Goal: Task Accomplishment & Management: Use online tool/utility

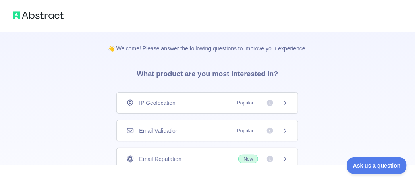
click at [77, 75] on div "👋 Welcome! Please answer the following questions to improve your experience. Wh…" at bounding box center [207, 146] width 415 height 292
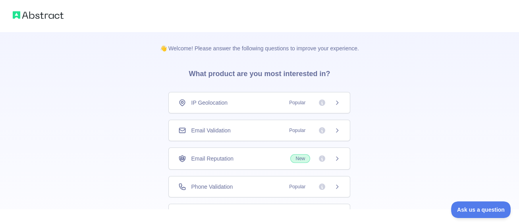
scroll to position [68, 0]
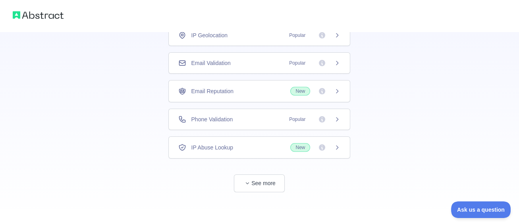
click at [224, 62] on span "Email Validation" at bounding box center [210, 63] width 39 height 8
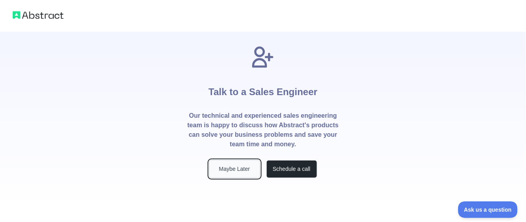
click at [231, 168] on button "Maybe Later" at bounding box center [234, 169] width 51 height 18
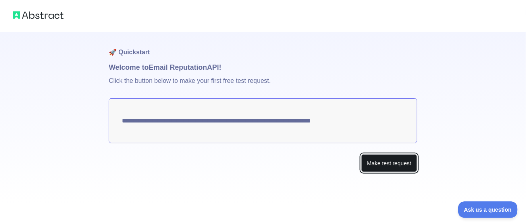
click at [399, 164] on button "Make test request" at bounding box center [389, 163] width 56 height 18
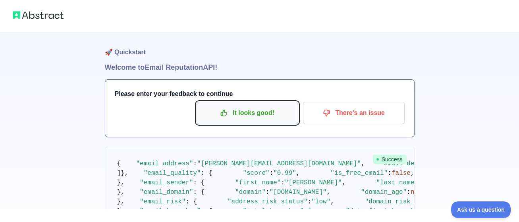
click at [251, 112] on p "It looks good!" at bounding box center [248, 113] width 90 height 14
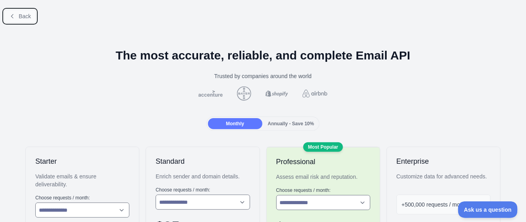
click at [21, 17] on span "Back" at bounding box center [25, 16] width 12 height 6
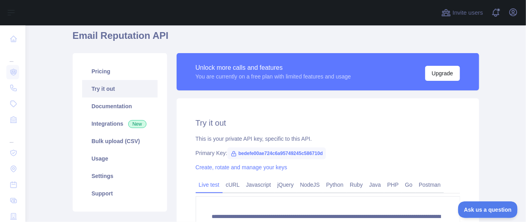
scroll to position [49, 0]
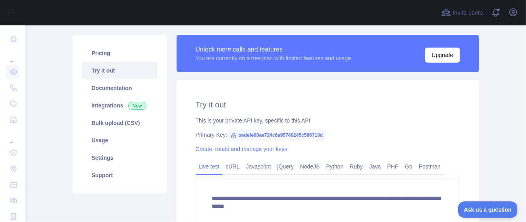
click at [289, 134] on span "bedefe00ae724c6a95749245c586710d" at bounding box center [277, 135] width 99 height 12
drag, startPoint x: 265, startPoint y: 134, endPoint x: 183, endPoint y: 117, distance: 82.8
click at [183, 117] on div "**********" at bounding box center [328, 174] width 303 height 189
drag, startPoint x: 322, startPoint y: 136, endPoint x: 232, endPoint y: 131, distance: 90.3
click at [232, 131] on div "Primary Key: bedefe00ae724c6a95749245c586710d" at bounding box center [328, 135] width 265 height 8
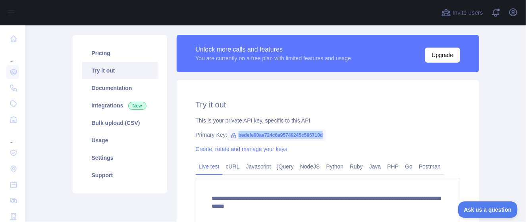
copy span "bedefe00ae724c6a95749245c586710d"
